Goal: Task Accomplishment & Management: Use online tool/utility

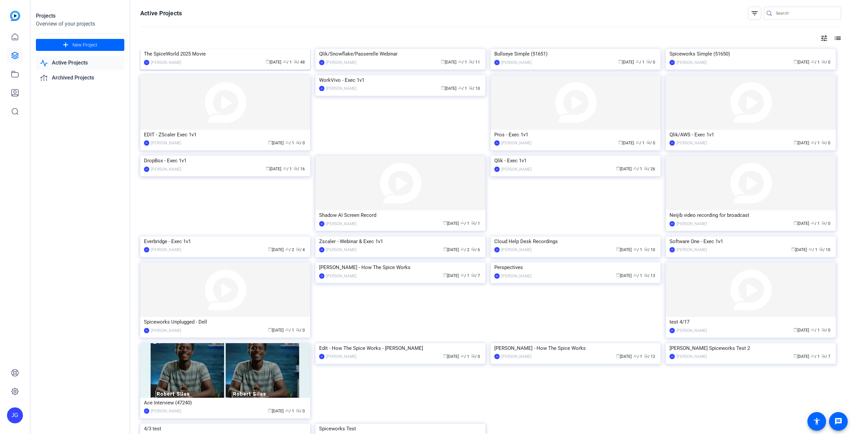
click at [233, 49] on img at bounding box center [225, 49] width 170 height 0
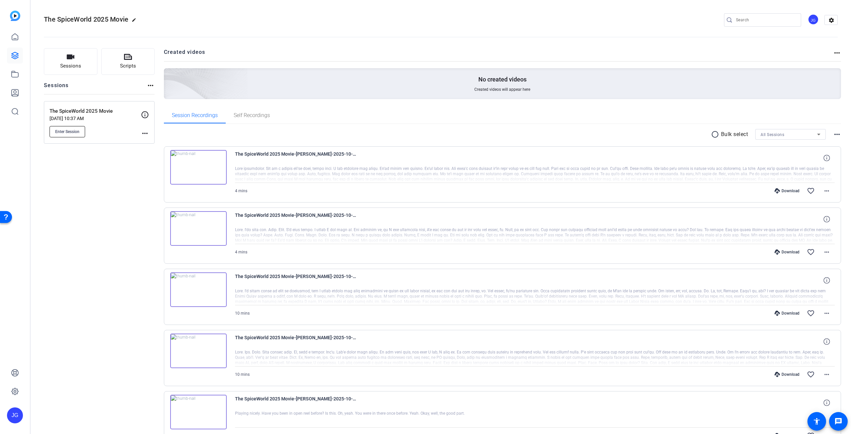
click at [66, 131] on span "Enter Session" at bounding box center [67, 131] width 24 height 5
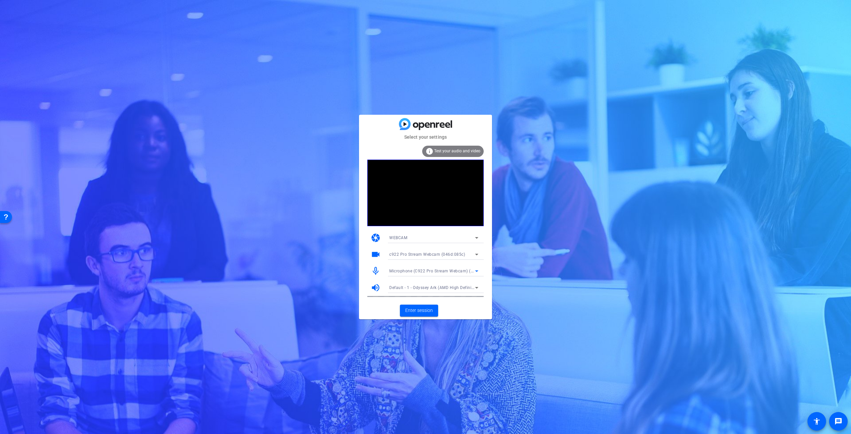
click at [477, 272] on icon at bounding box center [476, 271] width 3 height 2
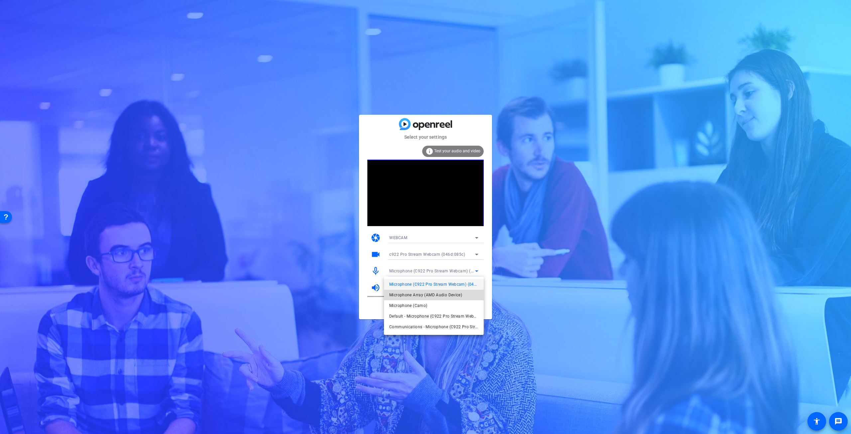
click at [454, 295] on span "Microphone Array (AMD Audio Device)" at bounding box center [425, 295] width 73 height 8
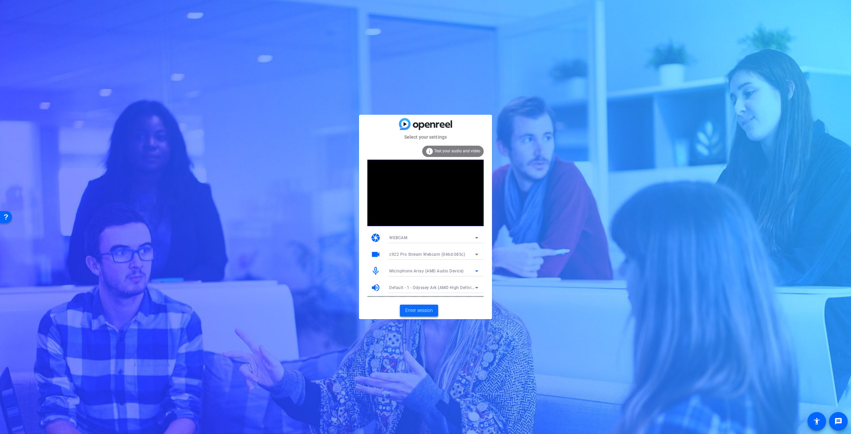
click at [425, 309] on span "Enter session" at bounding box center [419, 310] width 28 height 7
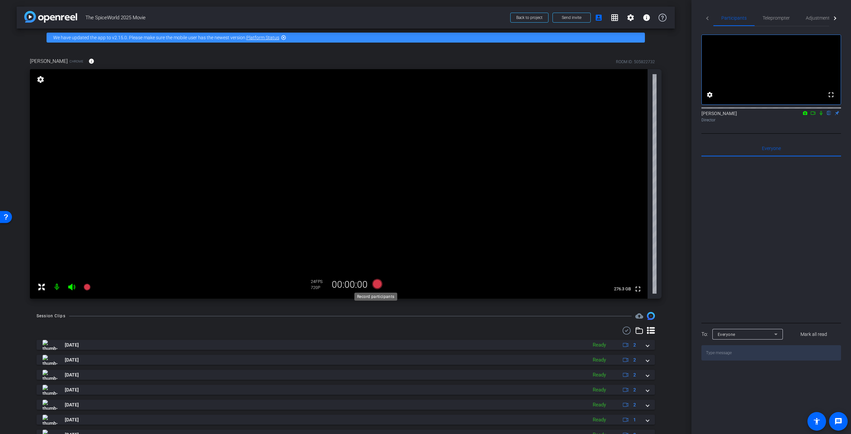
click at [380, 283] on icon at bounding box center [377, 284] width 10 height 10
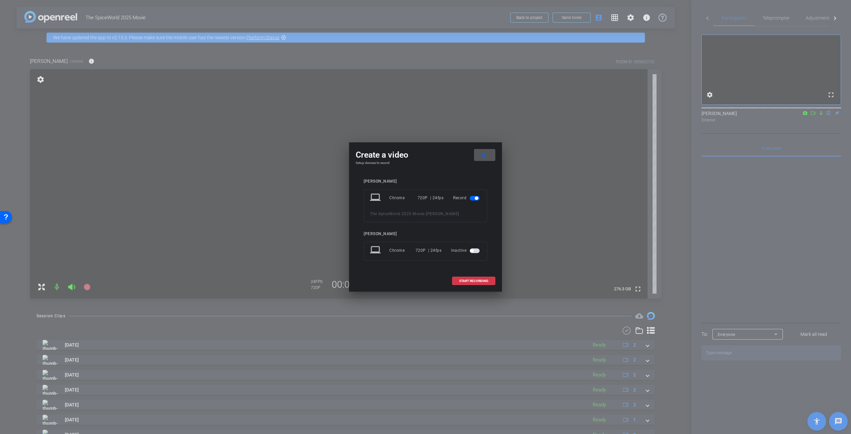
click at [472, 251] on span "button" at bounding box center [471, 250] width 3 height 3
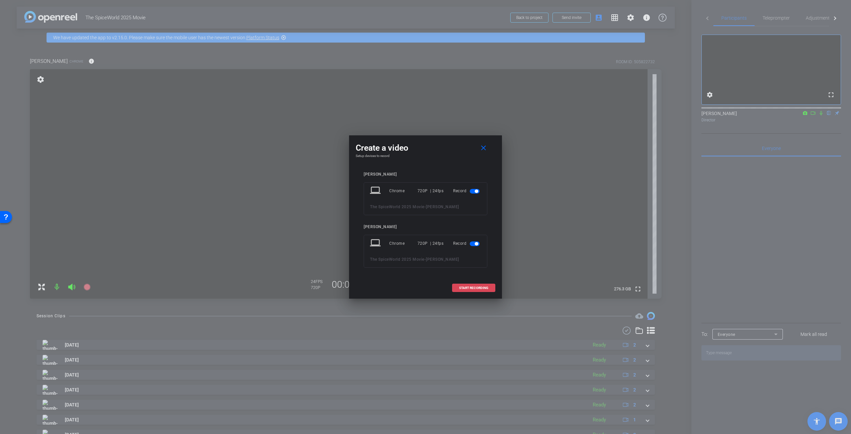
click at [474, 286] on span "START RECORDING" at bounding box center [473, 287] width 29 height 3
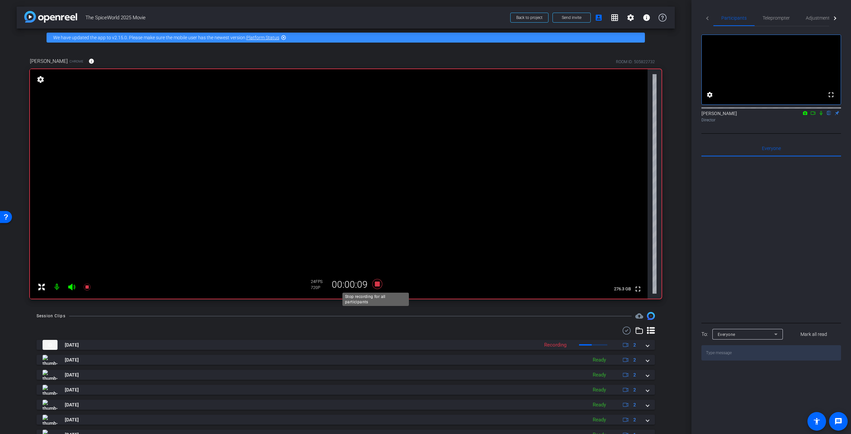
click at [377, 284] on icon at bounding box center [377, 284] width 10 height 10
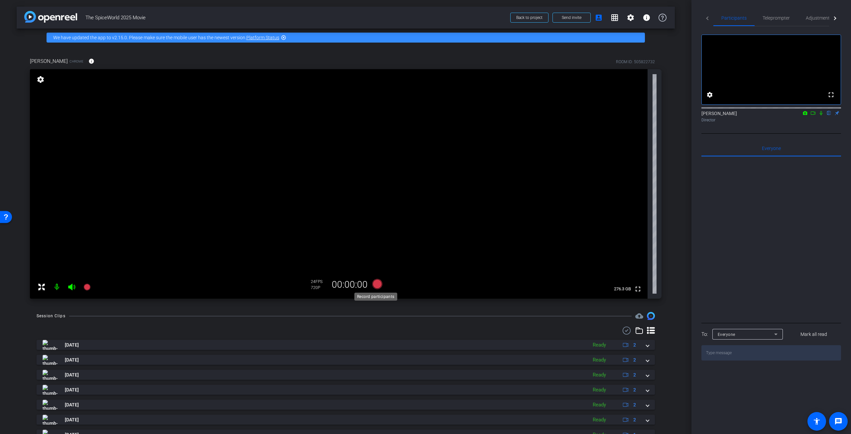
click at [377, 283] on icon at bounding box center [377, 284] width 10 height 10
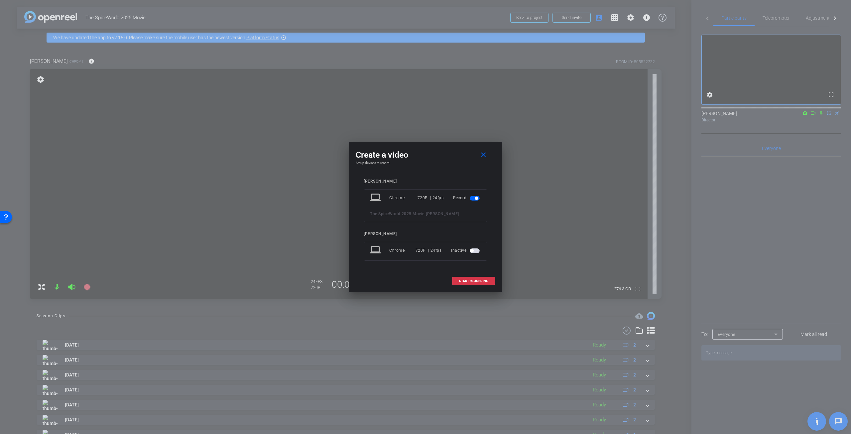
click at [474, 248] on span "button" at bounding box center [475, 250] width 10 height 5
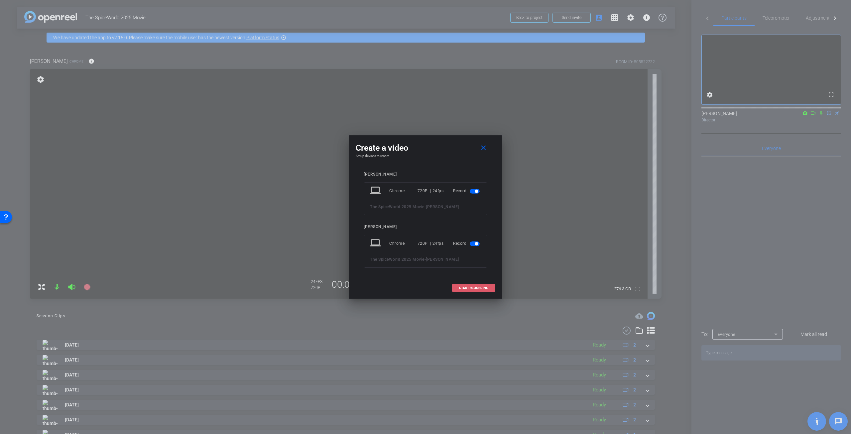
click at [479, 285] on span at bounding box center [473, 288] width 43 height 16
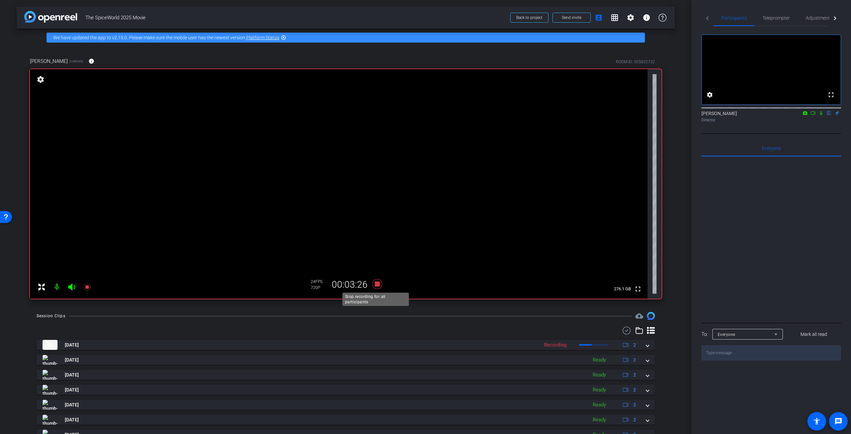
click at [379, 282] on icon at bounding box center [377, 284] width 16 height 12
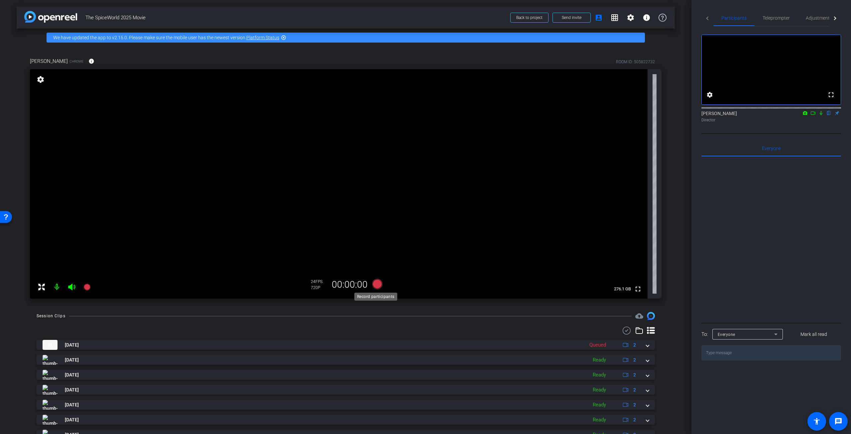
click at [374, 282] on icon at bounding box center [377, 284] width 10 height 10
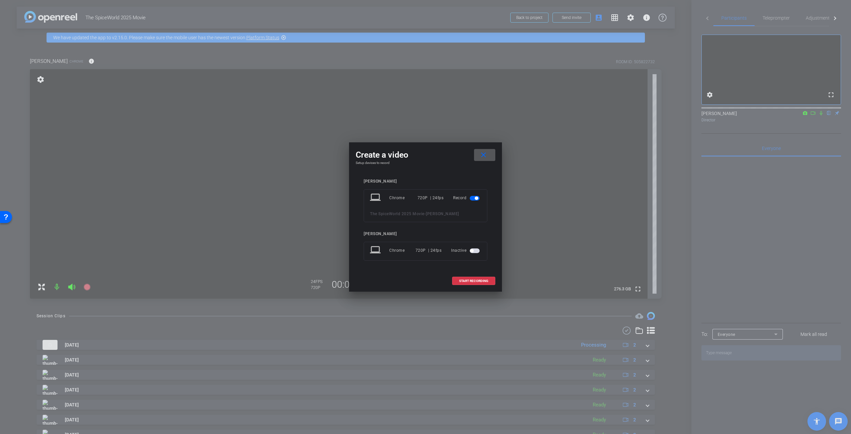
click at [474, 249] on span "button" at bounding box center [475, 250] width 10 height 5
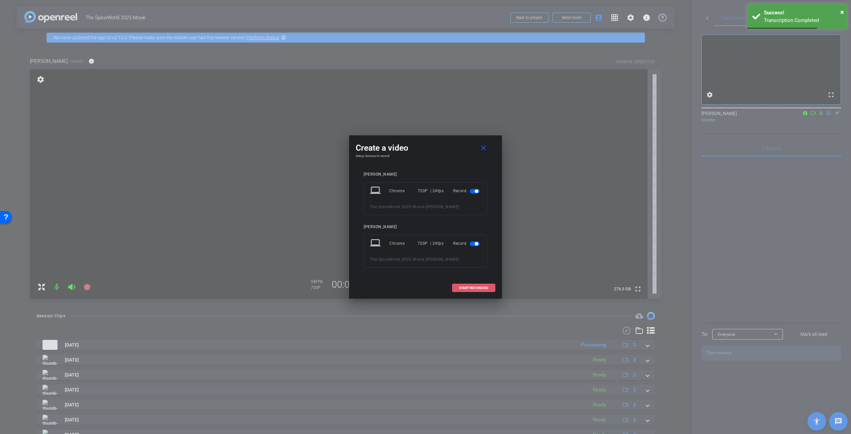
click at [477, 286] on span "START RECORDING" at bounding box center [473, 287] width 29 height 3
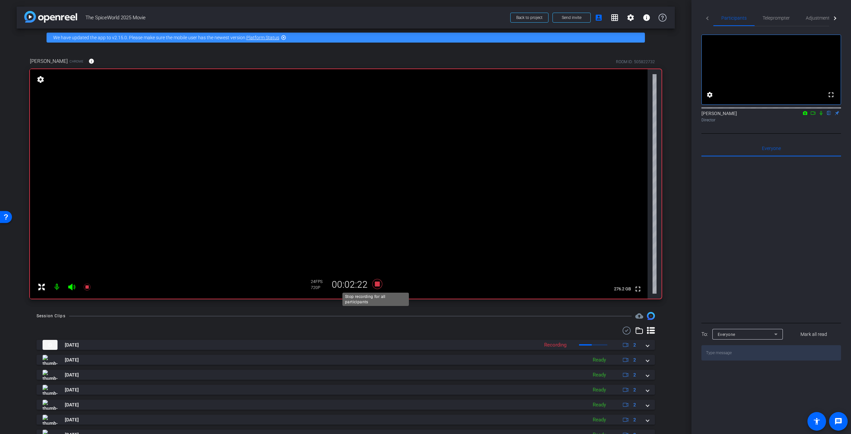
click at [377, 284] on icon at bounding box center [377, 284] width 10 height 10
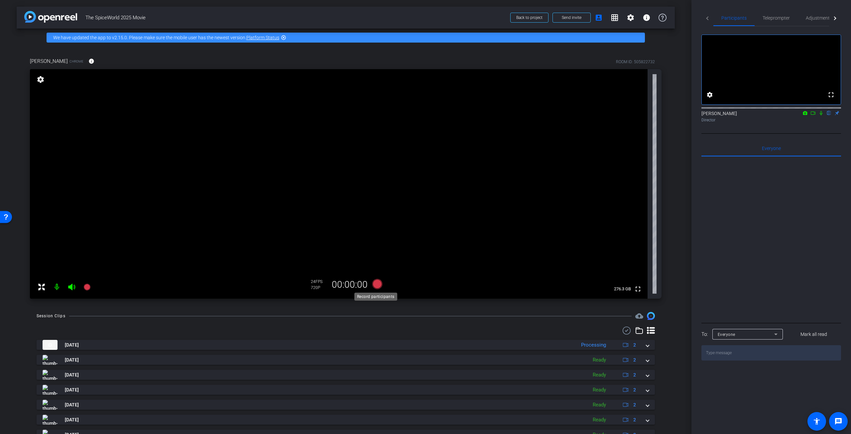
click at [377, 283] on icon at bounding box center [377, 284] width 10 height 10
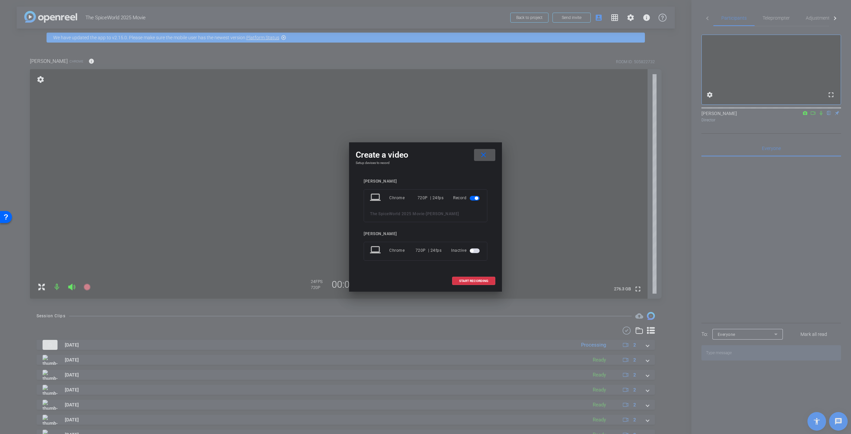
click at [473, 249] on span "button" at bounding box center [471, 250] width 3 height 3
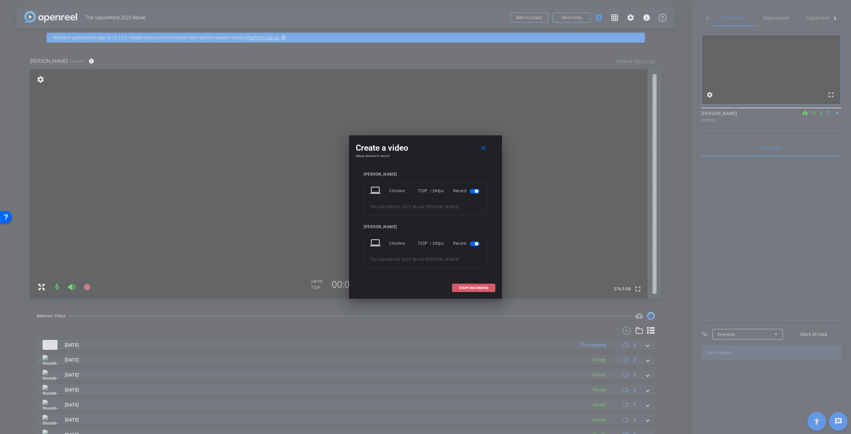
drag, startPoint x: 473, startPoint y: 287, endPoint x: 473, endPoint y: 292, distance: 5.0
click at [473, 292] on button "START RECORDING" at bounding box center [473, 288] width 43 height 8
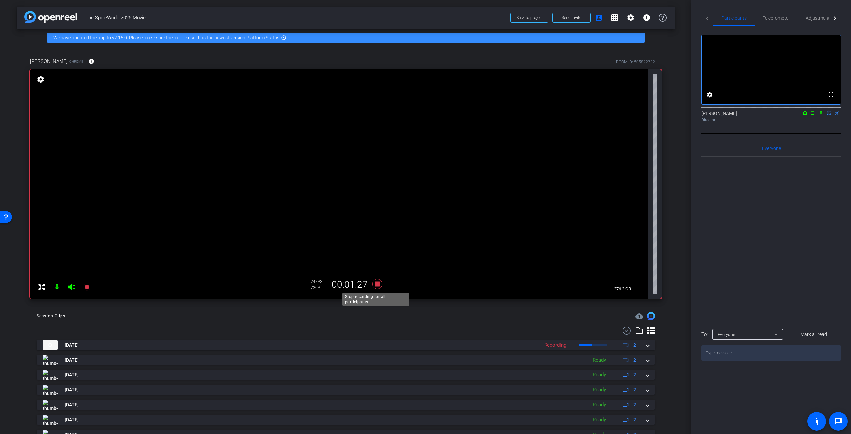
click at [378, 284] on icon at bounding box center [377, 284] width 10 height 10
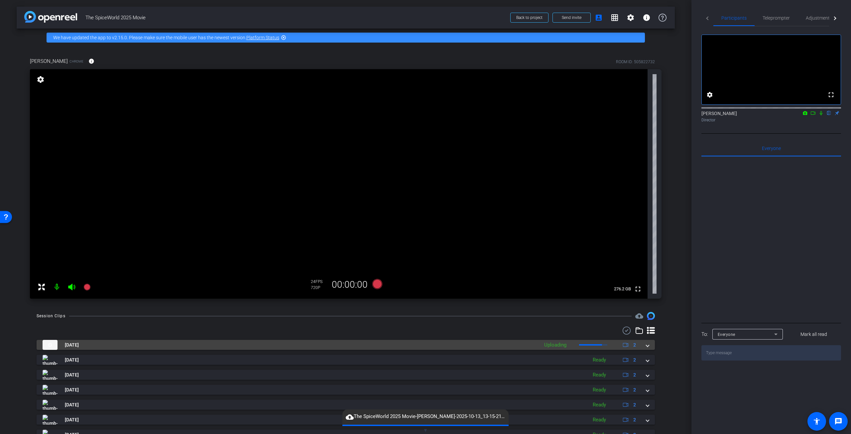
click at [646, 345] on span at bounding box center [647, 344] width 3 height 7
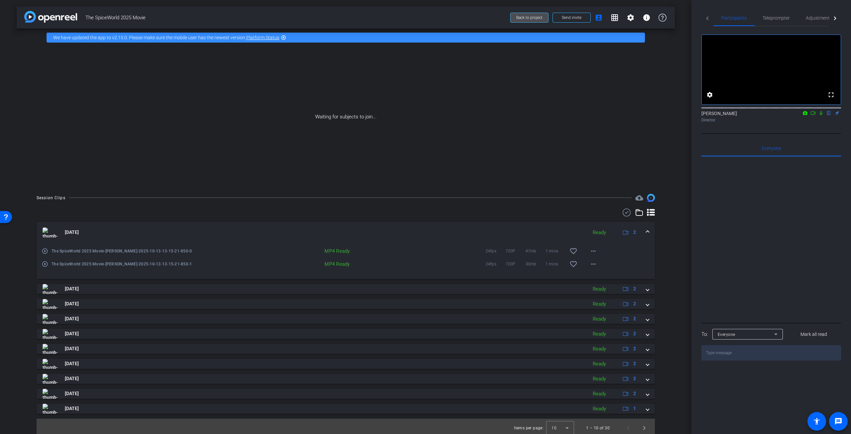
click at [530, 19] on span "Back to project" at bounding box center [529, 17] width 26 height 5
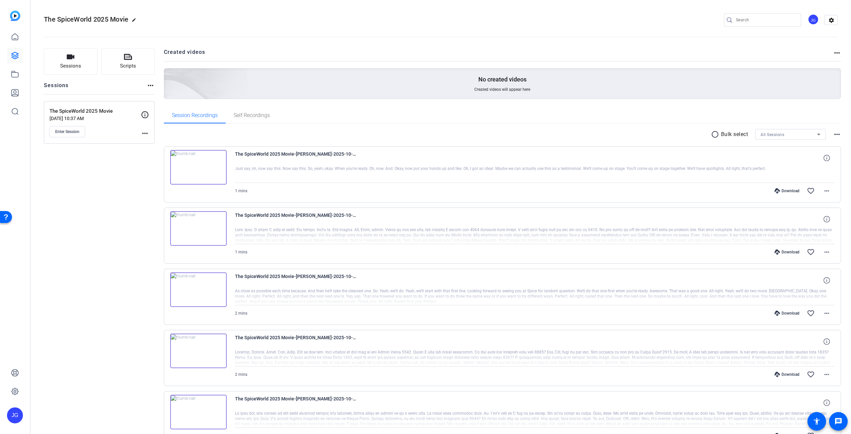
drag, startPoint x: 597, startPoint y: 310, endPoint x: 550, endPoint y: 306, distance: 47.4
click at [597, 310] on div "Download favorite_border more_horiz" at bounding box center [625, 313] width 420 height 16
click at [77, 129] on span "Enter Session" at bounding box center [67, 131] width 24 height 5
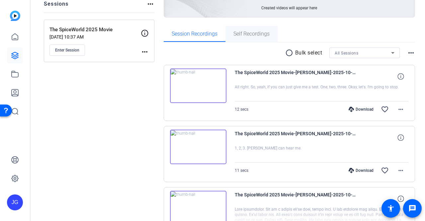
scroll to position [100, 0]
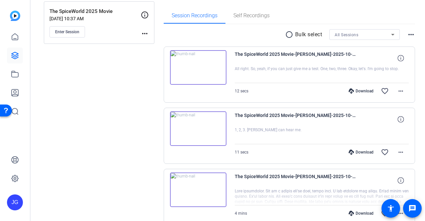
click at [202, 127] on img at bounding box center [198, 128] width 57 height 35
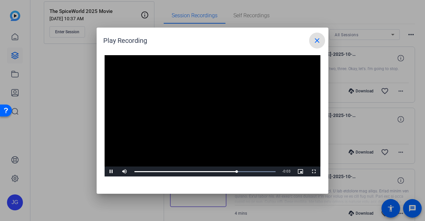
click at [319, 42] on mat-icon "close" at bounding box center [317, 41] width 8 height 8
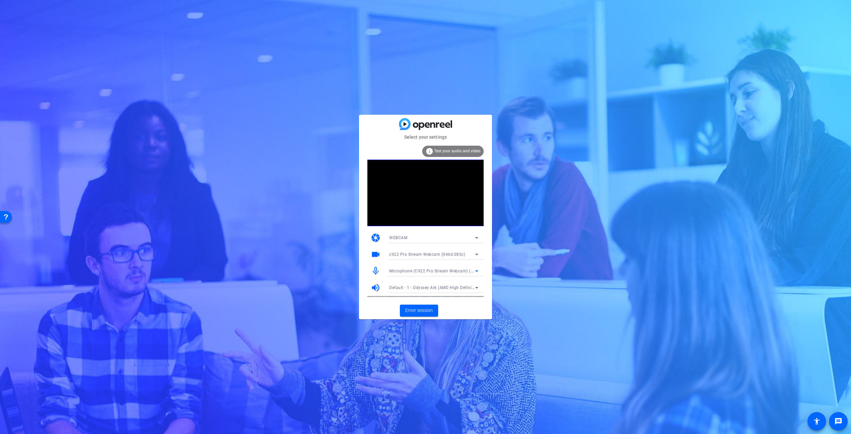
click at [443, 269] on span "Microphone (C922 Pro Stream Webcam) (046d:085c)" at bounding box center [441, 270] width 104 height 5
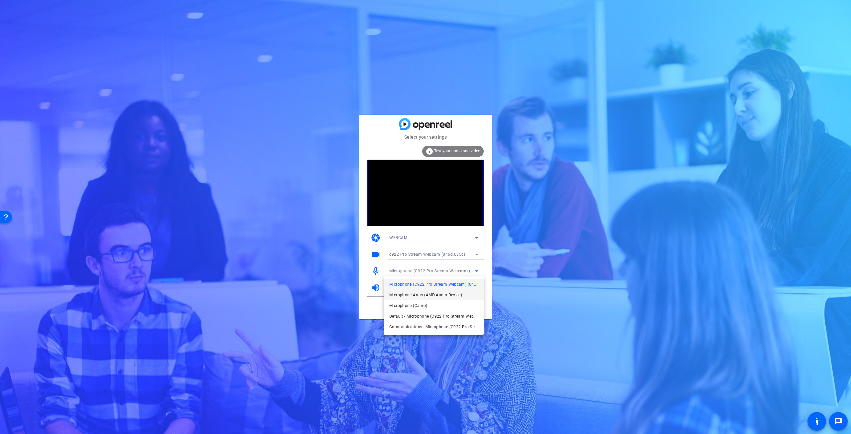
click at [432, 295] on span "Microphone Array (AMD Audio Device)" at bounding box center [425, 295] width 73 height 8
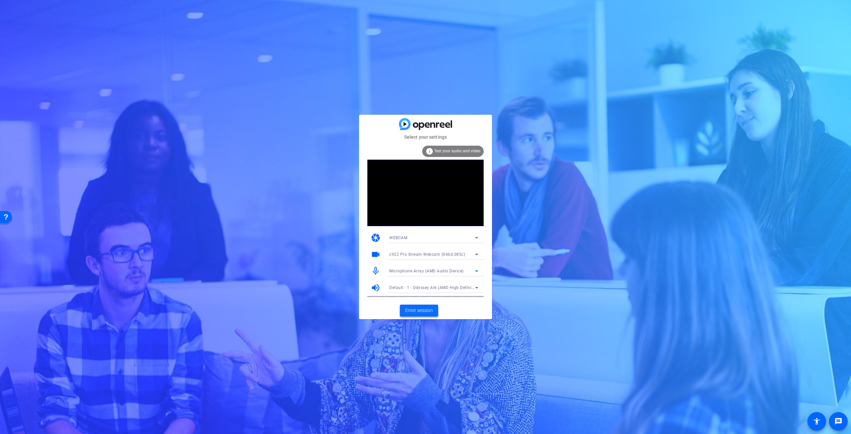
click at [420, 309] on span "Enter session" at bounding box center [419, 310] width 28 height 7
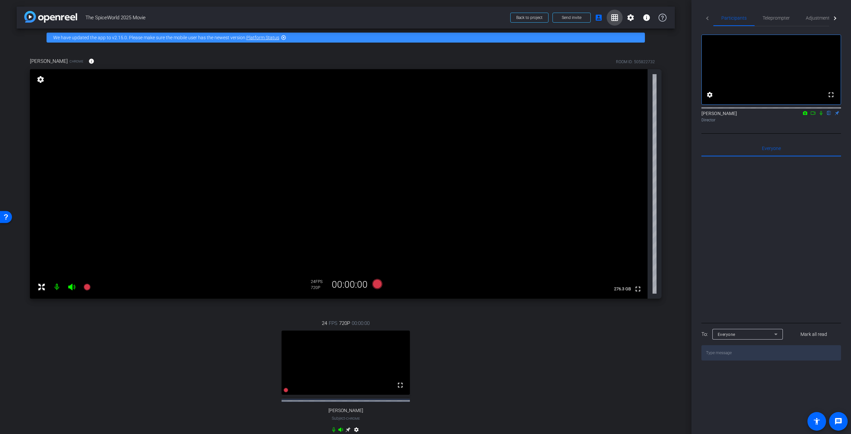
click at [611, 22] on span at bounding box center [615, 18] width 16 height 16
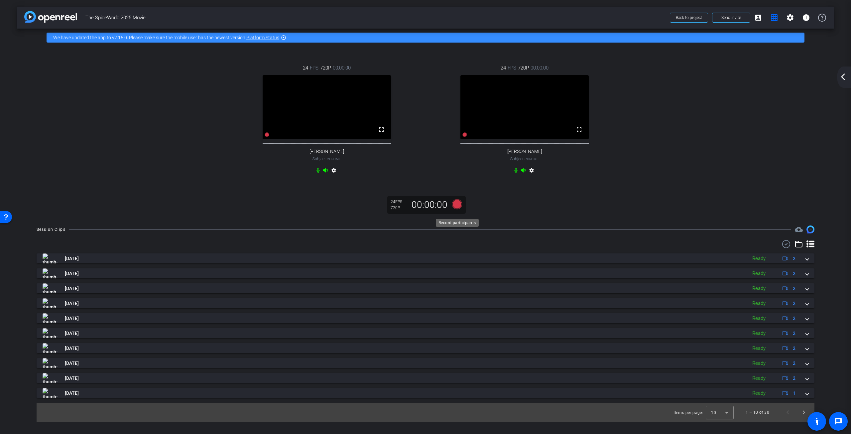
click at [457, 208] on icon at bounding box center [457, 204] width 10 height 10
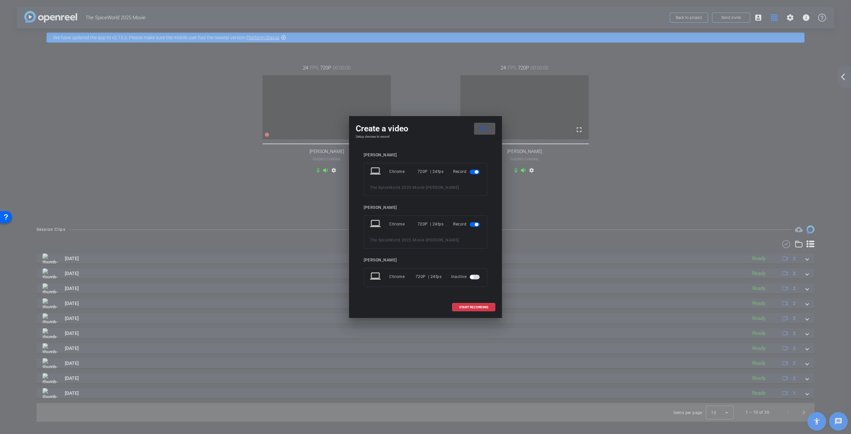
click at [471, 278] on span "button" at bounding box center [471, 276] width 3 height 3
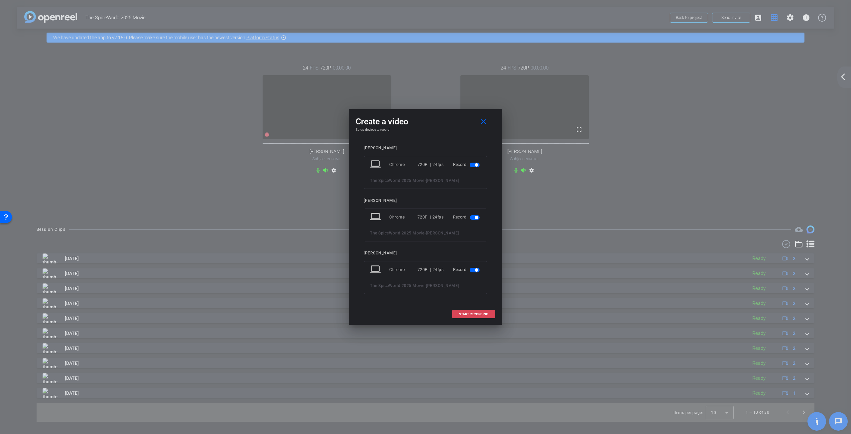
click at [474, 313] on span "START RECORDING" at bounding box center [473, 313] width 29 height 3
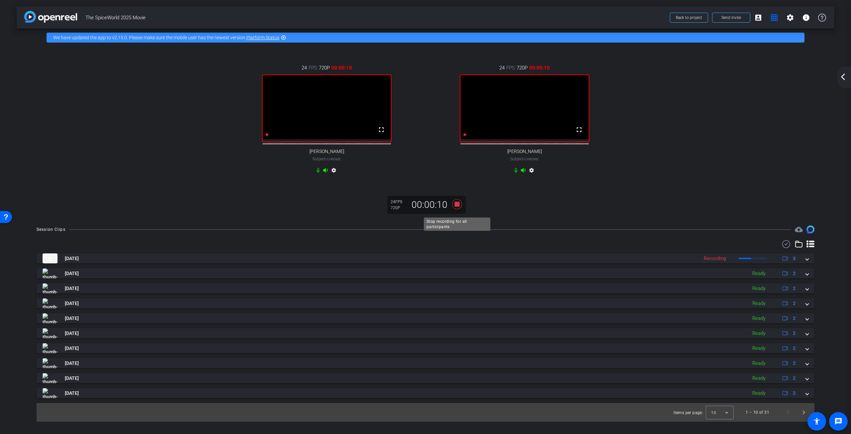
click at [458, 209] on icon at bounding box center [457, 204] width 10 height 10
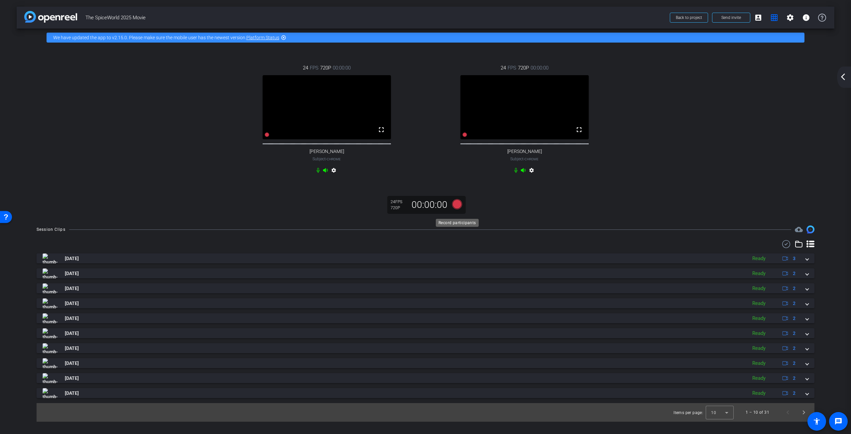
click at [458, 209] on icon at bounding box center [457, 204] width 10 height 10
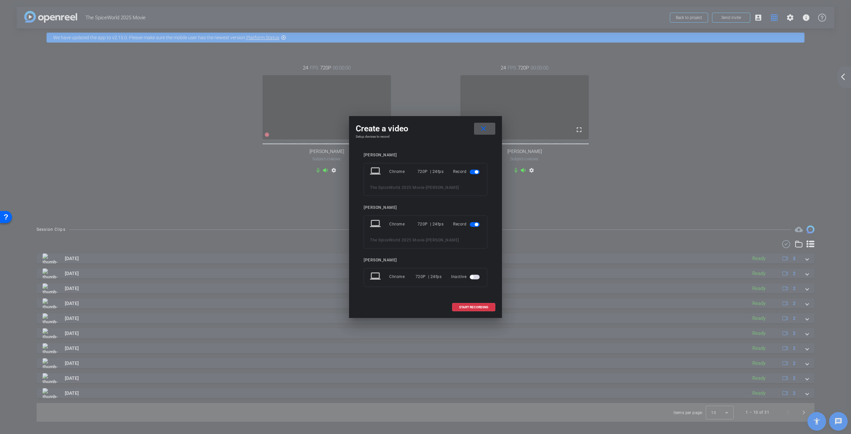
click at [473, 275] on span "button" at bounding box center [471, 276] width 3 height 3
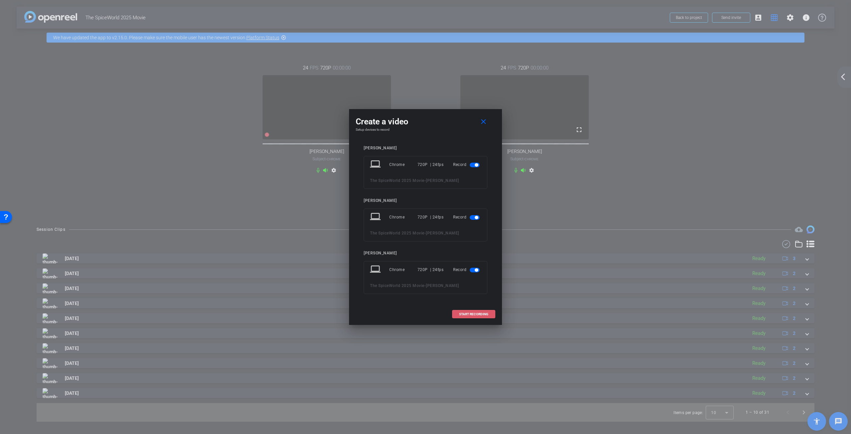
click at [474, 314] on span "START RECORDING" at bounding box center [473, 313] width 29 height 3
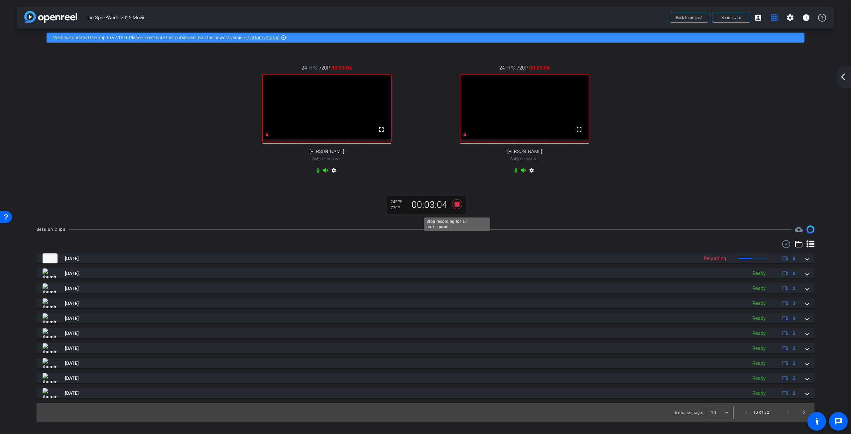
click at [459, 209] on icon at bounding box center [457, 204] width 10 height 10
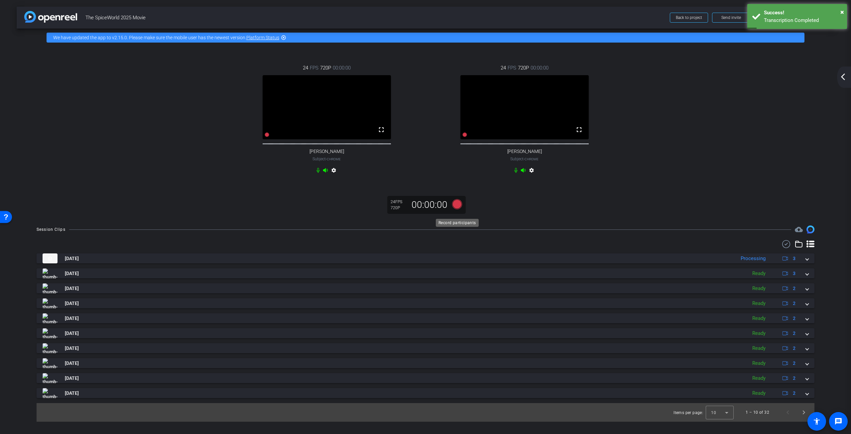
click at [455, 207] on icon at bounding box center [457, 204] width 10 height 10
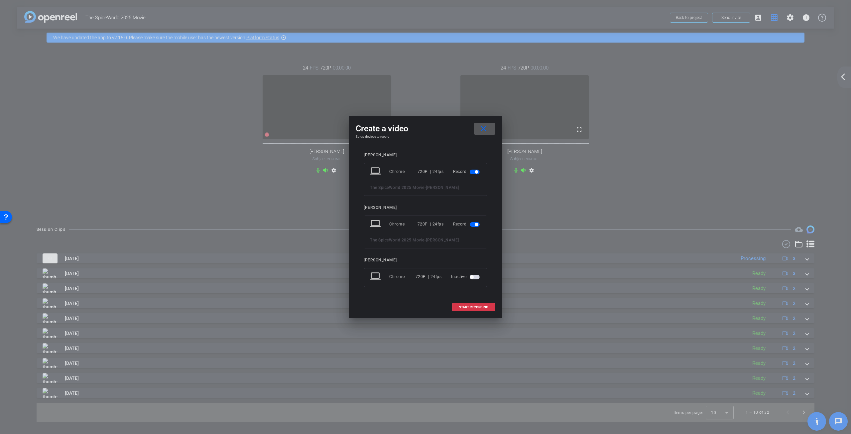
click at [472, 276] on span "button" at bounding box center [471, 276] width 3 height 3
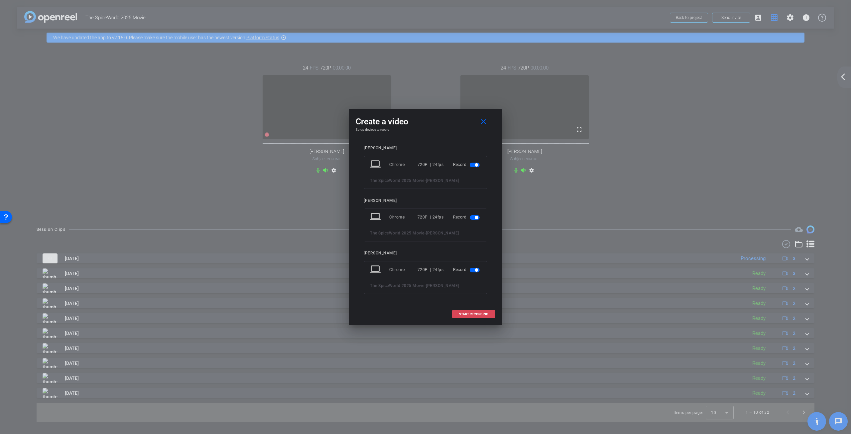
click at [471, 315] on span at bounding box center [473, 314] width 43 height 16
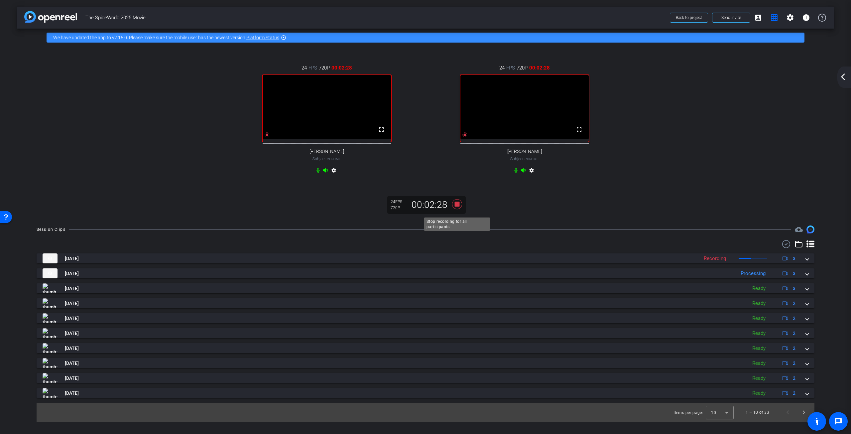
click at [460, 210] on icon at bounding box center [457, 204] width 16 height 12
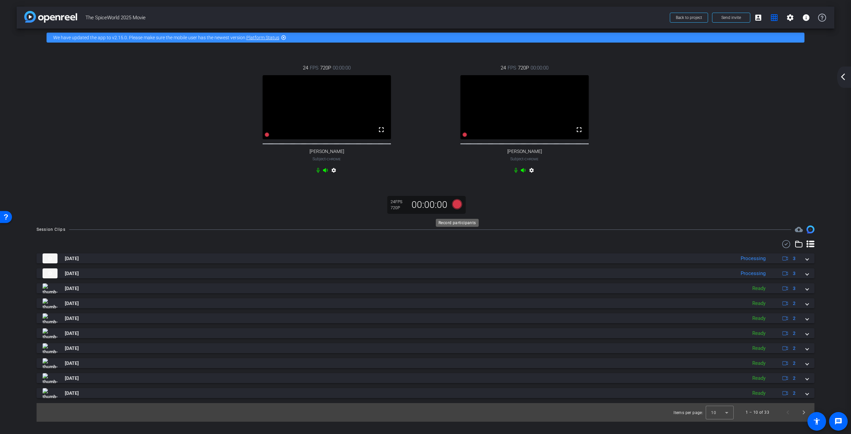
click at [460, 209] on icon at bounding box center [457, 204] width 10 height 10
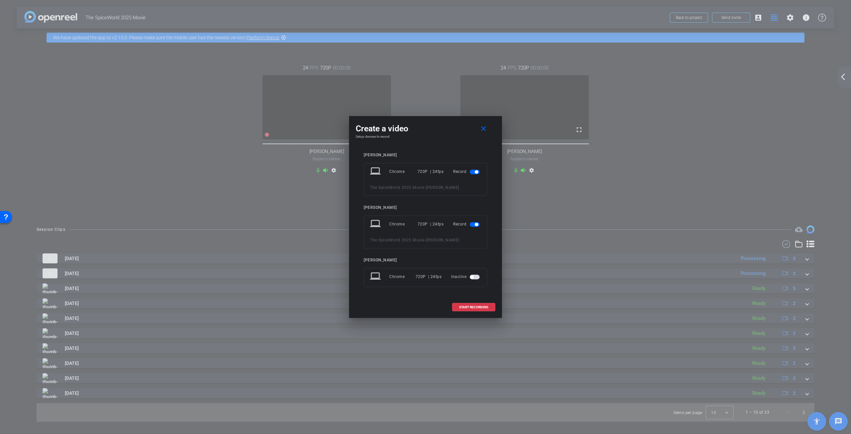
click at [473, 274] on mat-slide-toggle at bounding box center [475, 277] width 11 height 8
click at [474, 278] on span "button" at bounding box center [475, 277] width 10 height 5
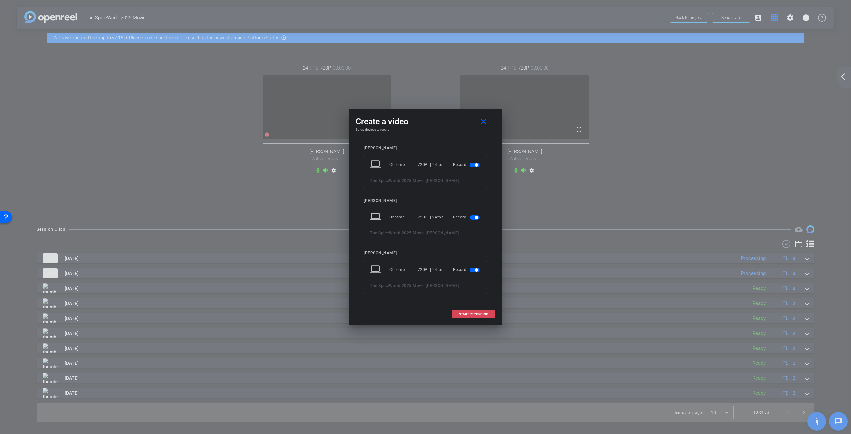
click at [473, 313] on button "START RECORDING" at bounding box center [473, 314] width 43 height 8
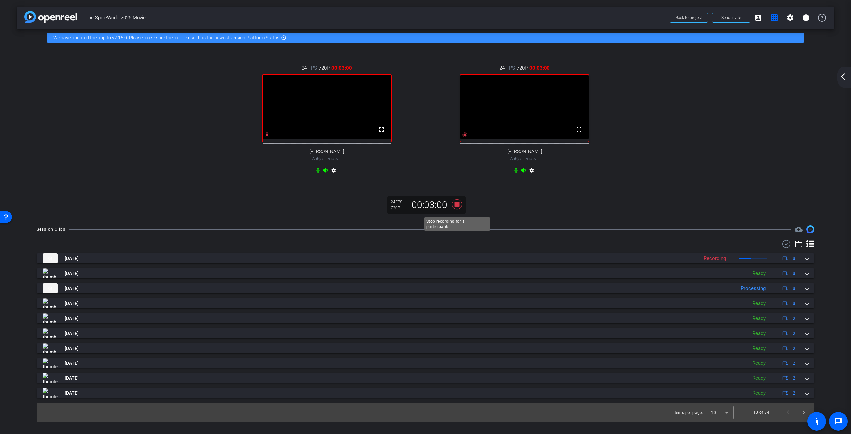
click at [460, 208] on icon at bounding box center [457, 204] width 16 height 12
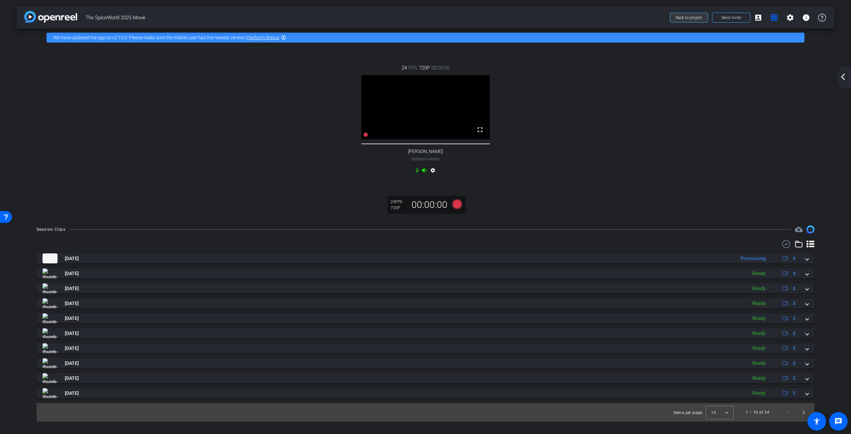
click at [697, 17] on span "Back to project" at bounding box center [689, 17] width 26 height 5
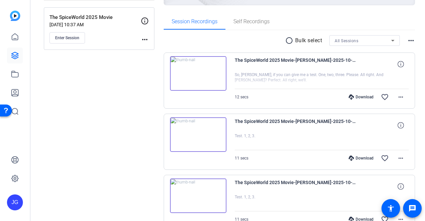
scroll to position [100, 0]
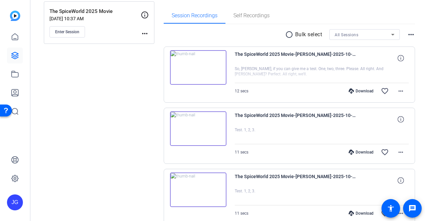
click at [199, 129] on img at bounding box center [198, 128] width 57 height 35
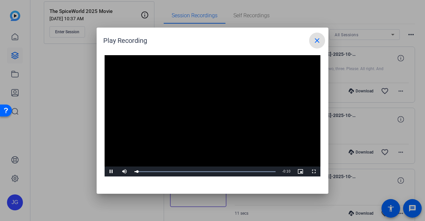
click at [207, 111] on video "Video Player" at bounding box center [213, 116] width 216 height 122
click at [113, 171] on span "Video Player" at bounding box center [111, 171] width 13 height 0
click at [318, 40] on mat-icon "close" at bounding box center [317, 41] width 8 height 8
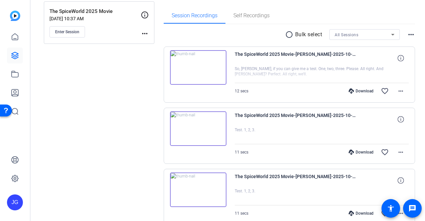
click at [195, 187] on img at bounding box center [198, 189] width 57 height 35
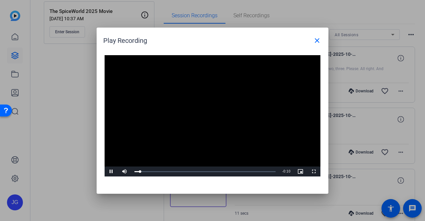
click at [215, 112] on video "Video Player" at bounding box center [213, 116] width 216 height 122
click at [113, 171] on span "Video Player" at bounding box center [111, 171] width 13 height 0
click at [320, 40] on mat-icon "close" at bounding box center [317, 41] width 8 height 8
